Goal: Find specific page/section: Find specific page/section

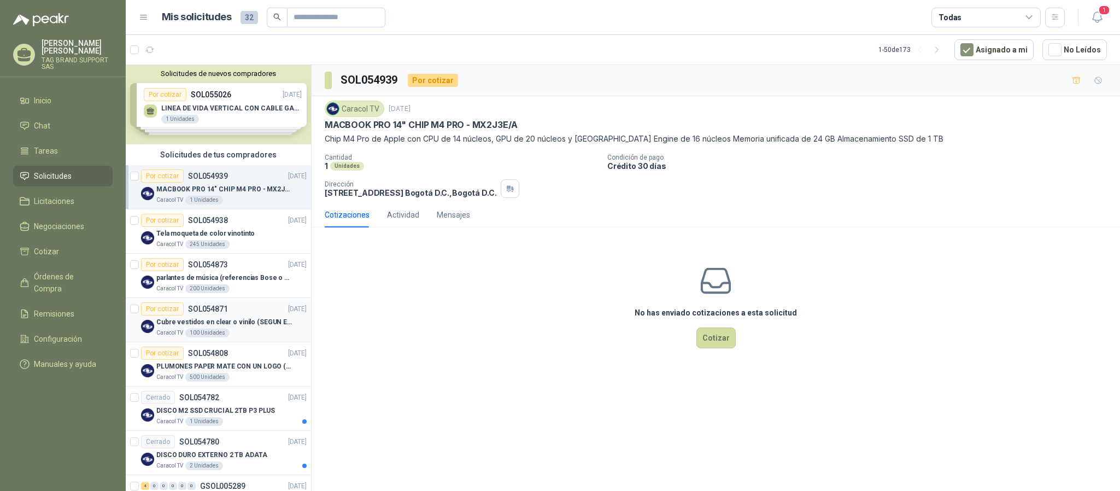
click at [238, 320] on p "Cubre vestidos en clear o vinilo (SEGUN ESPECIFICACIONES DEL ADJUNTO)" at bounding box center [224, 322] width 136 height 10
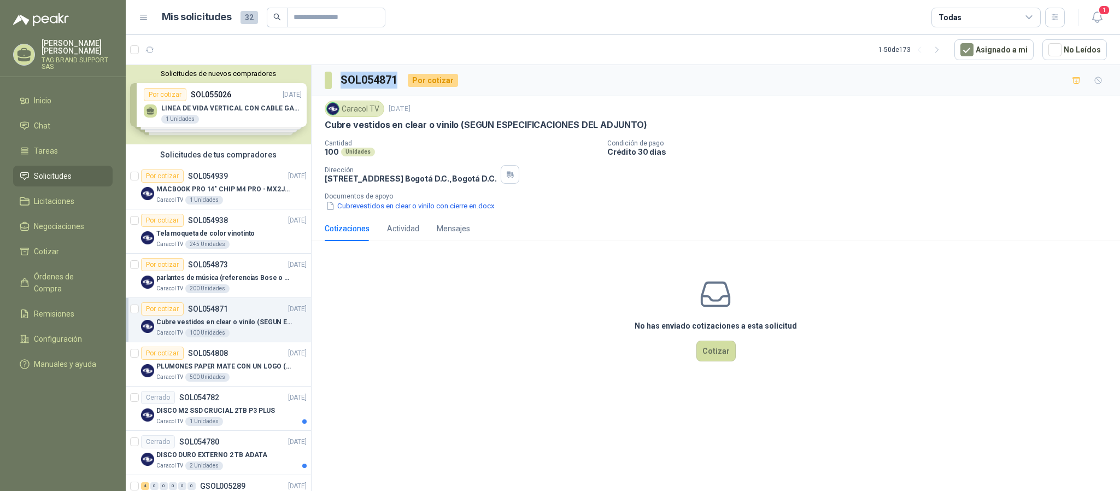
drag, startPoint x: 343, startPoint y: 84, endPoint x: 401, endPoint y: 84, distance: 57.9
click at [401, 84] on div "SOL054871 Por cotizar" at bounding box center [391, 80] width 133 height 17
copy h3 "SOL054871"
click at [229, 369] on p "PLUMONES PAPER MATE CON UN LOGO (SEGUN REF.ADJUNTA)" at bounding box center [224, 366] width 136 height 10
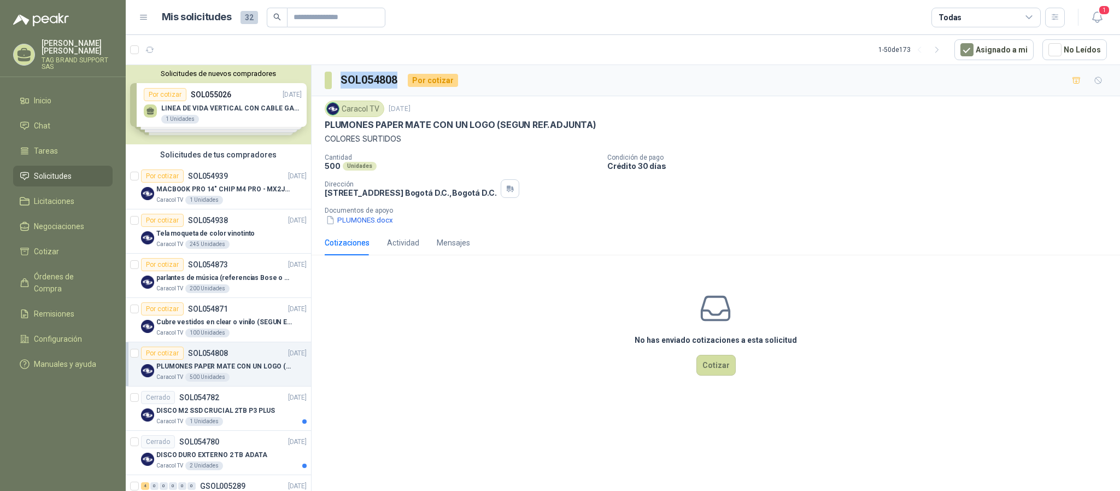
drag, startPoint x: 399, startPoint y: 79, endPoint x: 337, endPoint y: 79, distance: 61.8
click at [337, 79] on section "SOL054808" at bounding box center [362, 80] width 74 height 17
copy h3 "SOL054808"
